Goal: Task Accomplishment & Management: Use online tool/utility

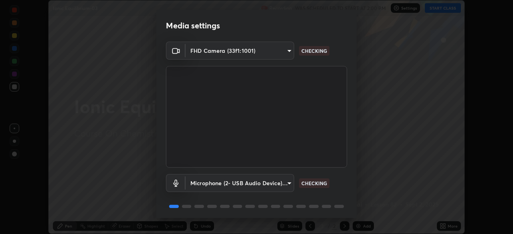
scroll to position [28, 0]
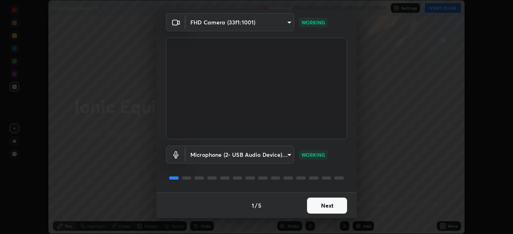
click at [329, 206] on button "Next" at bounding box center [327, 206] width 40 height 16
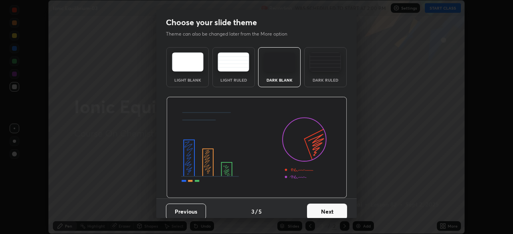
click at [330, 207] on button "Next" at bounding box center [327, 212] width 40 height 16
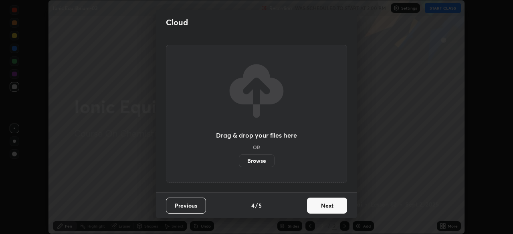
click at [331, 208] on button "Next" at bounding box center [327, 206] width 40 height 16
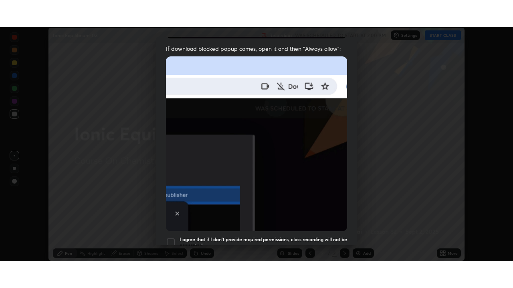
scroll to position [192, 0]
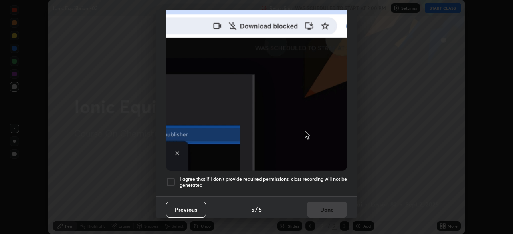
click at [173, 179] on div at bounding box center [171, 182] width 10 height 10
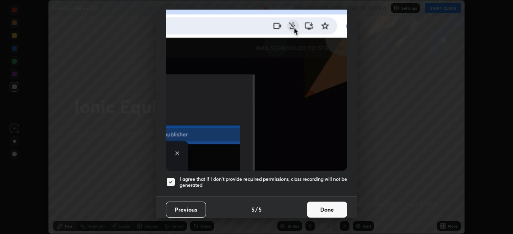
click at [327, 205] on button "Done" at bounding box center [327, 210] width 40 height 16
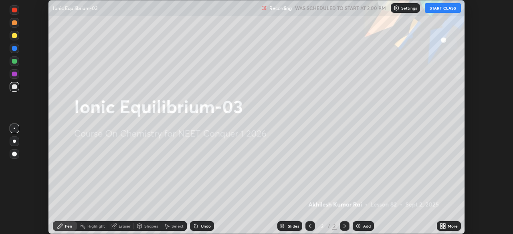
click at [439, 12] on button "START CLASS" at bounding box center [443, 8] width 36 height 10
click at [448, 228] on div "More" at bounding box center [453, 226] width 10 height 4
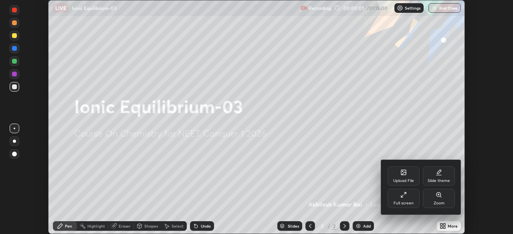
click at [403, 204] on div "Full screen" at bounding box center [403, 204] width 20 height 4
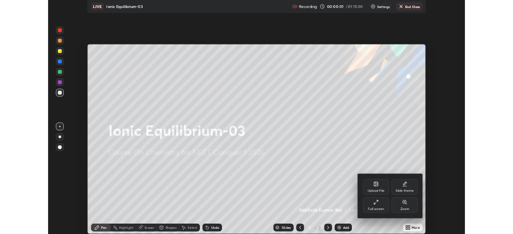
scroll to position [288, 513]
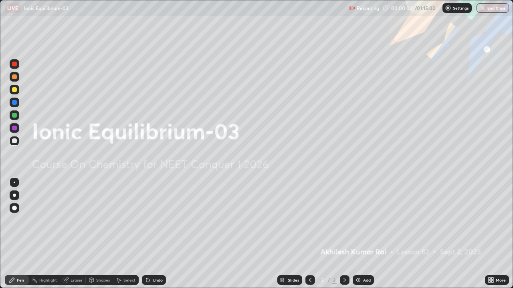
click at [367, 234] on div "Add" at bounding box center [367, 280] width 8 height 4
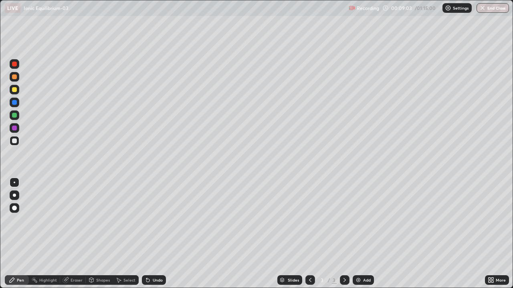
click at [365, 234] on div "Add" at bounding box center [367, 280] width 8 height 4
click at [13, 90] on div at bounding box center [14, 89] width 5 height 5
click at [369, 234] on div "Add" at bounding box center [367, 280] width 8 height 4
click at [311, 234] on div at bounding box center [310, 281] width 10 height 10
click at [16, 139] on div at bounding box center [14, 141] width 5 height 5
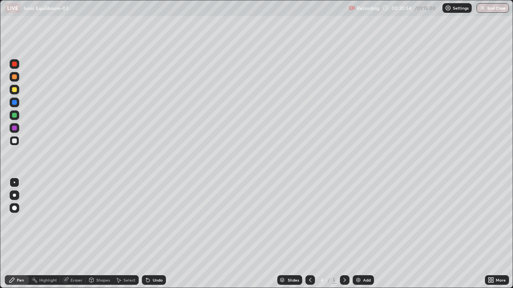
click at [344, 234] on icon at bounding box center [344, 280] width 6 height 6
click at [16, 89] on div at bounding box center [14, 89] width 5 height 5
click at [309, 234] on icon at bounding box center [310, 280] width 2 height 4
click at [344, 234] on icon at bounding box center [344, 280] width 6 height 6
click at [366, 234] on div "Add" at bounding box center [367, 280] width 8 height 4
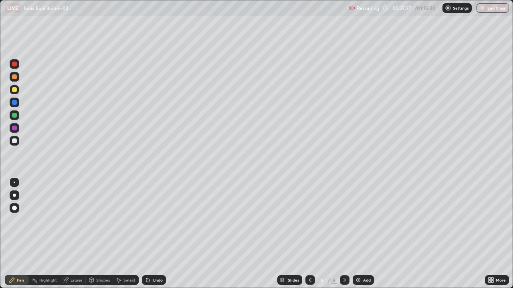
click at [14, 141] on div at bounding box center [14, 141] width 5 height 5
click at [16, 91] on div at bounding box center [14, 89] width 5 height 5
click at [19, 139] on div at bounding box center [15, 141] width 10 height 10
click at [359, 234] on img at bounding box center [358, 280] width 6 height 6
click at [16, 93] on div at bounding box center [15, 90] width 10 height 10
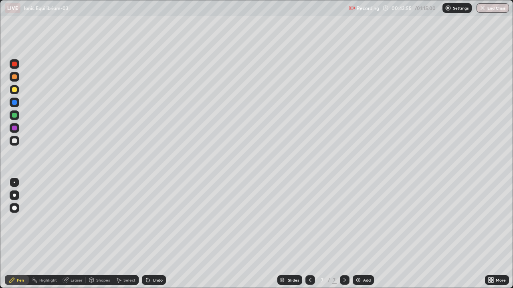
click at [370, 234] on div "Add" at bounding box center [367, 280] width 8 height 4
click at [367, 234] on div "Add" at bounding box center [367, 280] width 8 height 4
click at [308, 234] on icon at bounding box center [310, 280] width 6 height 6
click at [311, 234] on div at bounding box center [310, 281] width 10 height 10
click at [347, 234] on div at bounding box center [345, 281] width 10 height 10
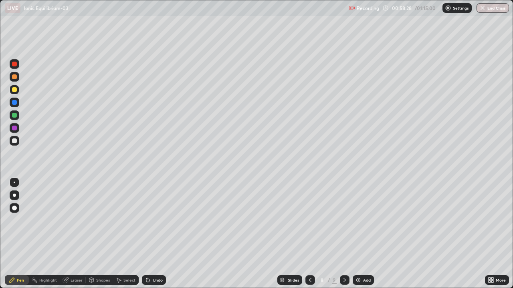
click at [344, 234] on icon at bounding box center [344, 280] width 6 height 6
click at [16, 141] on div at bounding box center [14, 141] width 5 height 5
click at [367, 234] on div "Add" at bounding box center [367, 280] width 8 height 4
click at [495, 10] on button "End Class" at bounding box center [493, 8] width 32 height 10
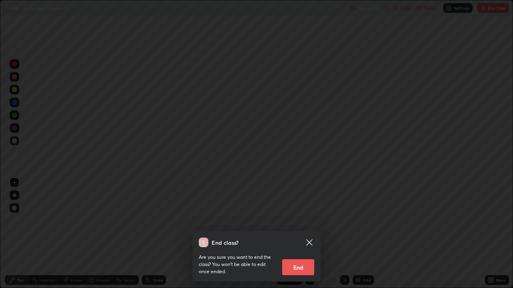
click at [308, 234] on button "End" at bounding box center [298, 268] width 32 height 16
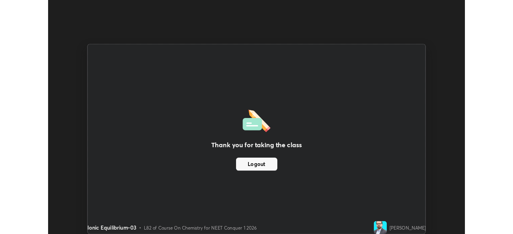
scroll to position [39830, 39552]
